Goal: Manage account settings

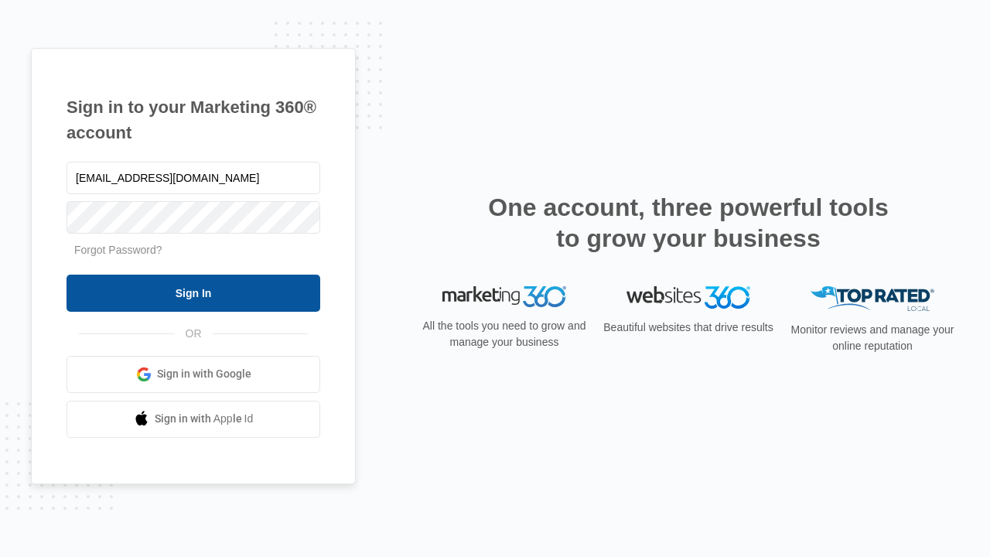
click at [193, 292] on input "Sign In" at bounding box center [194, 293] width 254 height 37
